Goal: Task Accomplishment & Management: Use online tool/utility

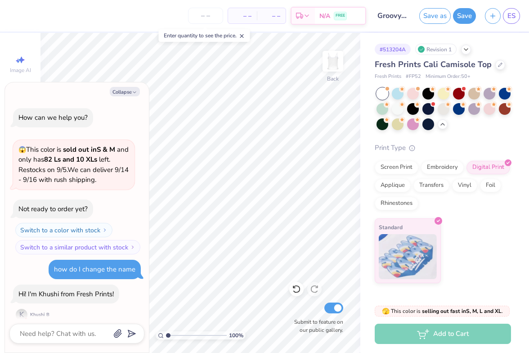
scroll to position [3960, 0]
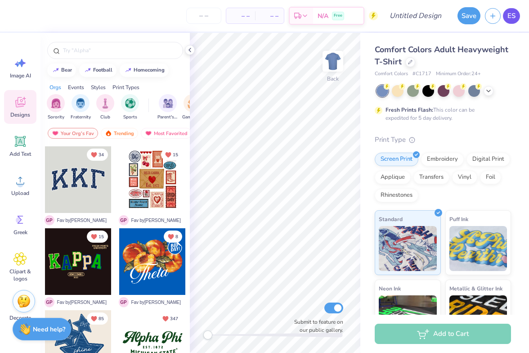
click at [512, 14] on span "ES" at bounding box center [512, 16] width 8 height 10
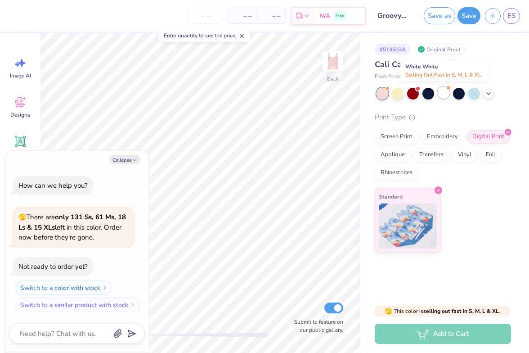
click at [443, 90] on div at bounding box center [444, 93] width 12 height 12
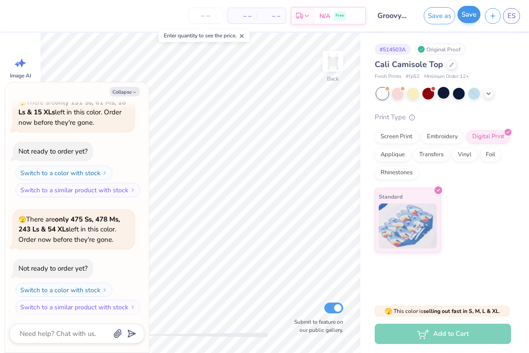
click at [464, 16] on button "Save" at bounding box center [469, 14] width 23 height 17
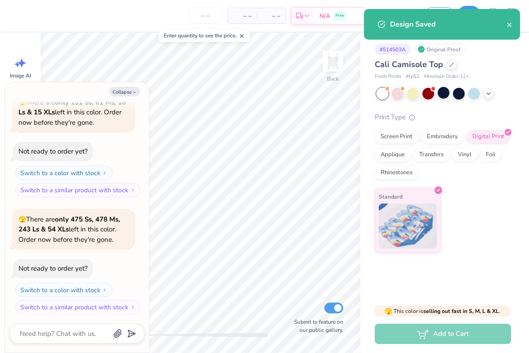
type textarea "x"
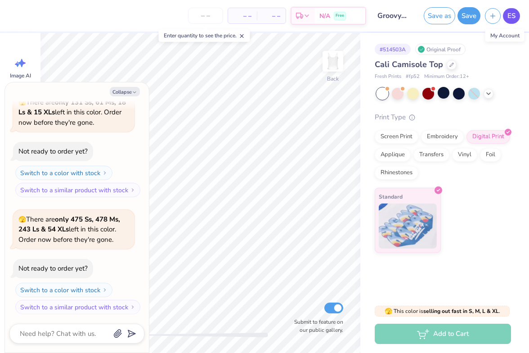
click at [511, 18] on span "ES" at bounding box center [512, 16] width 8 height 10
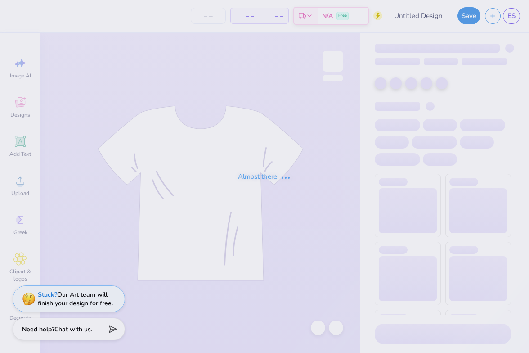
type input "Groovy Theta Chicks-Pink"
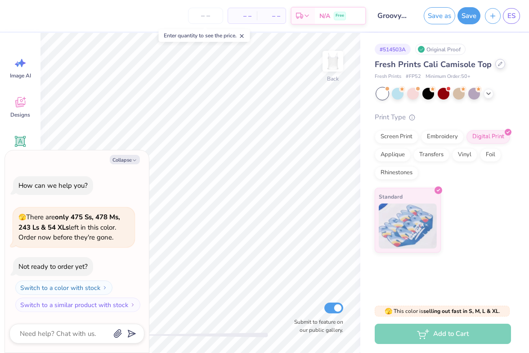
click at [499, 67] on div at bounding box center [500, 64] width 10 height 10
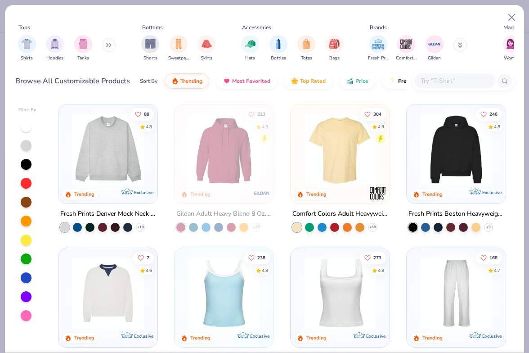
scroll to position [69, 0]
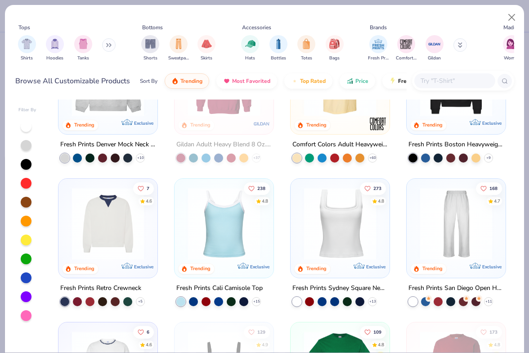
click at [346, 235] on img at bounding box center [340, 224] width 81 height 72
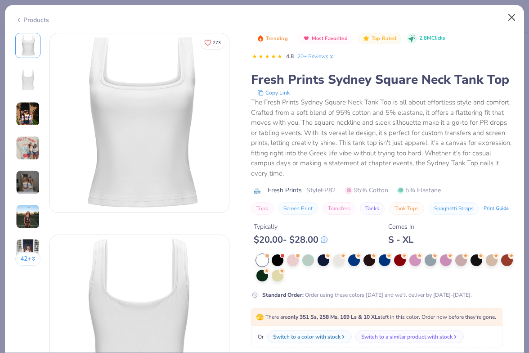
click at [510, 14] on button "Close" at bounding box center [511, 17] width 17 height 17
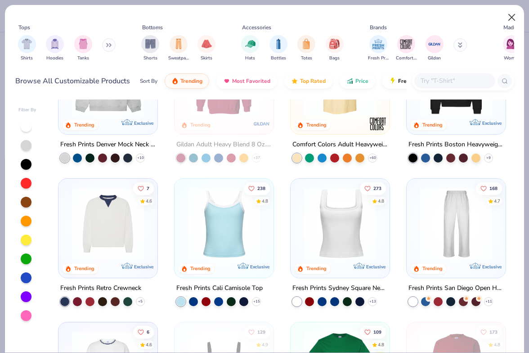
click at [512, 16] on button "Close" at bounding box center [511, 17] width 17 height 17
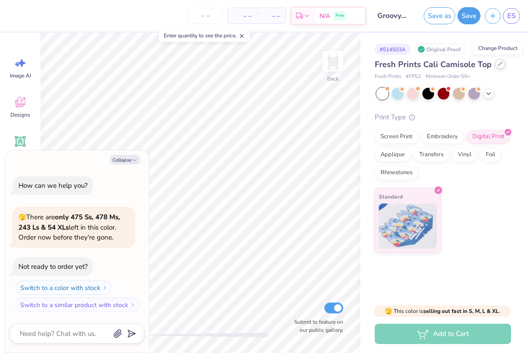
click at [499, 67] on div at bounding box center [500, 64] width 10 height 10
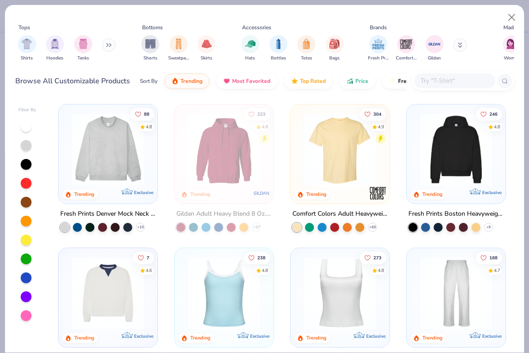
click at [353, 289] on img at bounding box center [340, 293] width 81 height 72
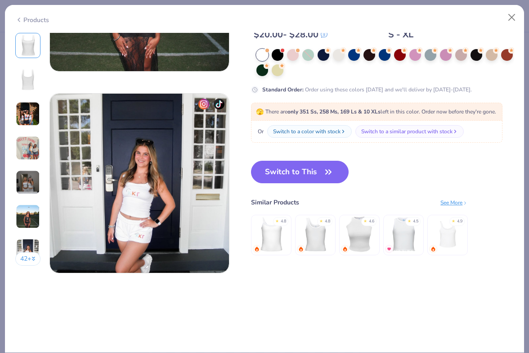
scroll to position [1136, 0]
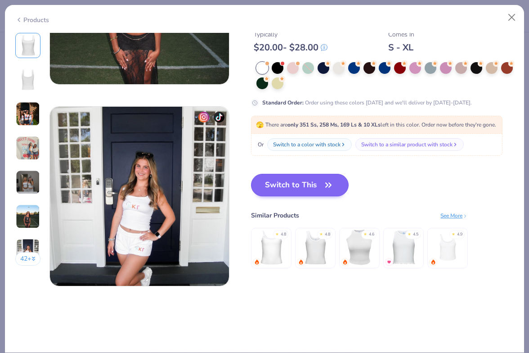
click at [336, 179] on button "Switch to This" at bounding box center [300, 185] width 98 height 22
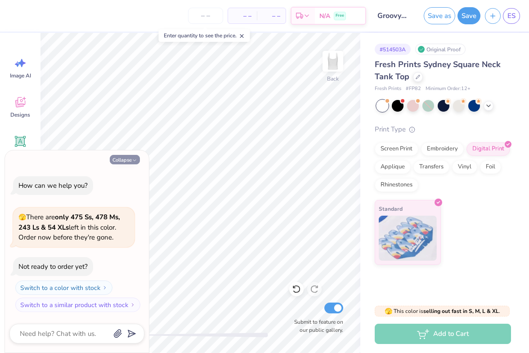
click at [125, 157] on button "Collapse" at bounding box center [125, 159] width 30 height 9
type textarea "x"
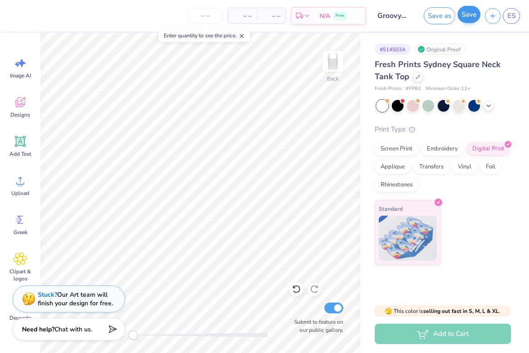
click at [476, 15] on button "Save" at bounding box center [469, 14] width 23 height 17
